Goal: Information Seeking & Learning: Learn about a topic

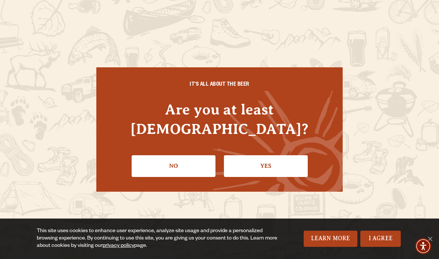
click at [269, 158] on link "Yes" at bounding box center [266, 165] width 84 height 21
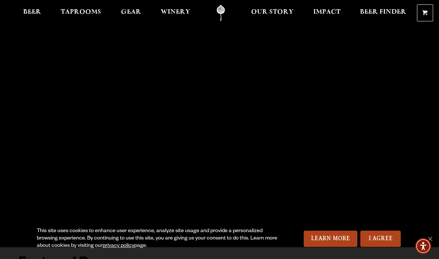
click at [386, 241] on link "I Agree" at bounding box center [380, 239] width 40 height 16
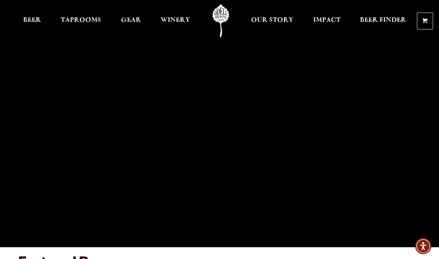
click at [86, 19] on span "Taprooms" at bounding box center [81, 20] width 40 height 6
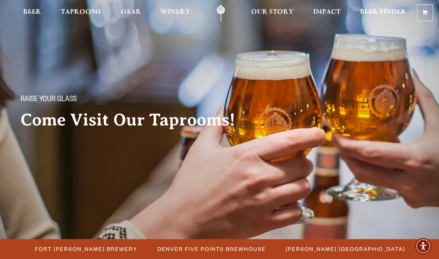
click at [115, 248] on span "Fort [PERSON_NAME] Brewery" at bounding box center [86, 248] width 103 height 11
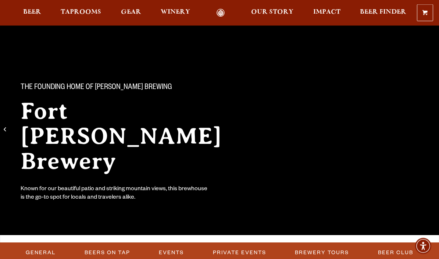
scroll to position [41, 0]
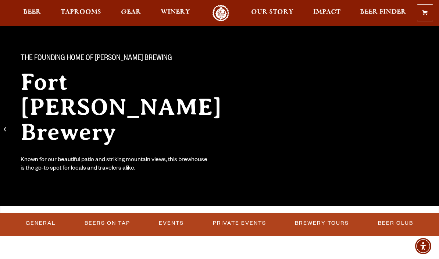
click at [178, 219] on link "Events" at bounding box center [171, 223] width 31 height 17
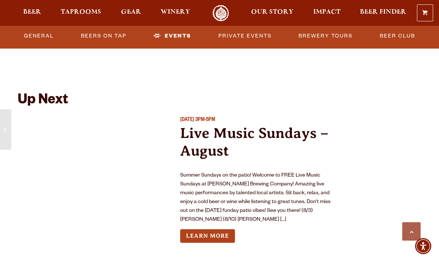
scroll to position [2633, 0]
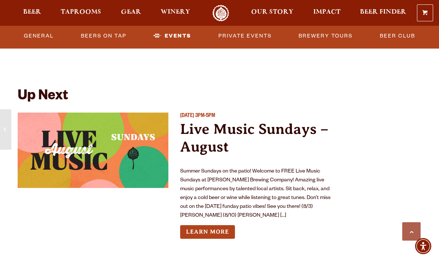
click at [214, 225] on link "Learn More" at bounding box center [207, 232] width 55 height 14
